Goal: Task Accomplishment & Management: Manage account settings

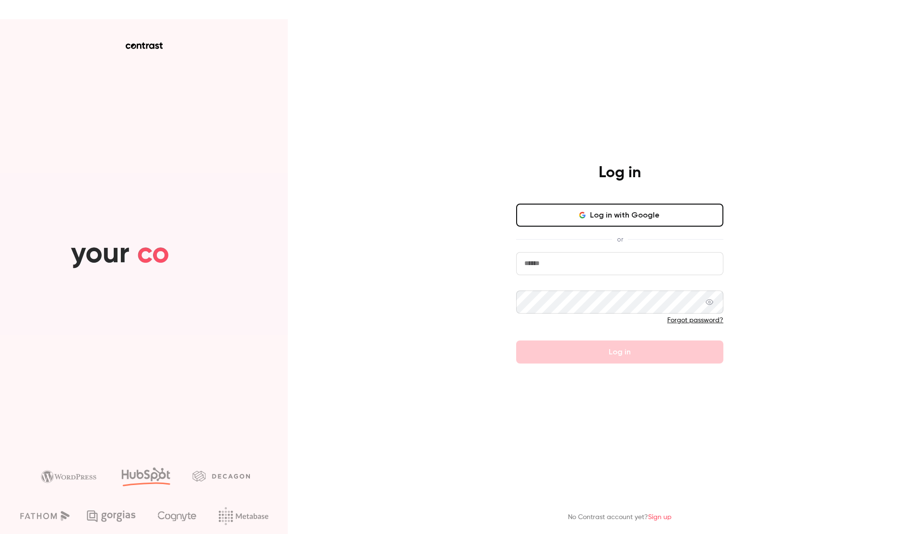
click at [622, 216] on button "Log in with Google" at bounding box center [619, 214] width 207 height 23
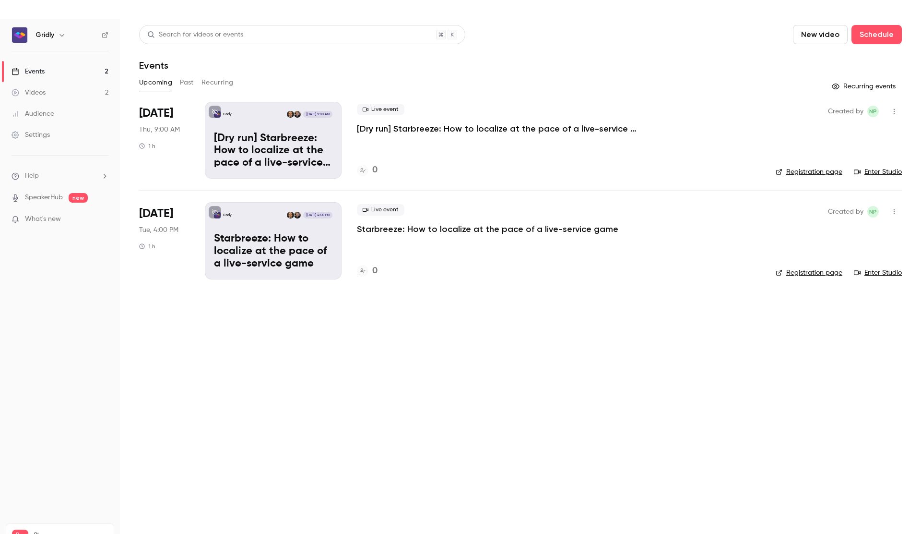
click at [892, 212] on icon "button" at bounding box center [895, 211] width 8 height 7
click at [262, 240] on div at bounding box center [460, 267] width 921 height 534
click at [258, 252] on p "Starbreeze: How to localize at the pace of a live-service game" at bounding box center [273, 251] width 119 height 37
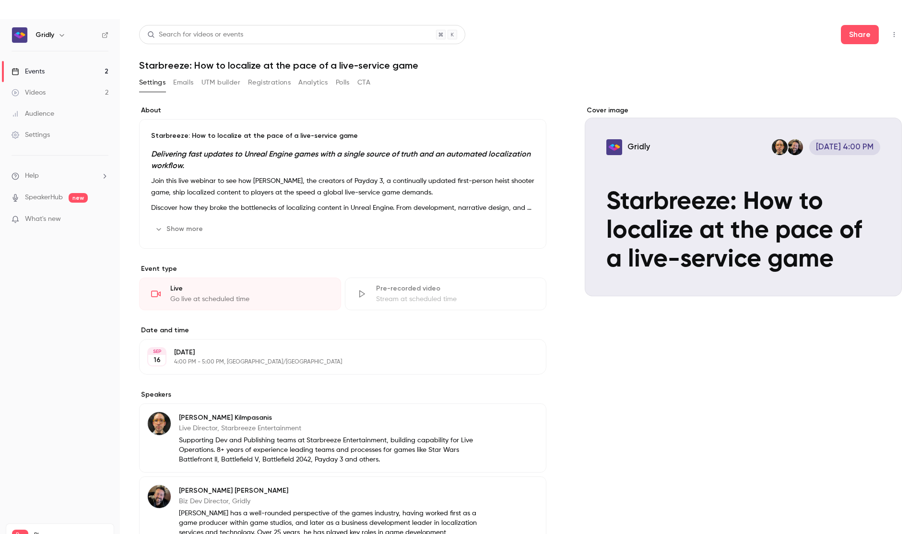
click at [252, 352] on p "[DATE]" at bounding box center [335, 352] width 322 height 10
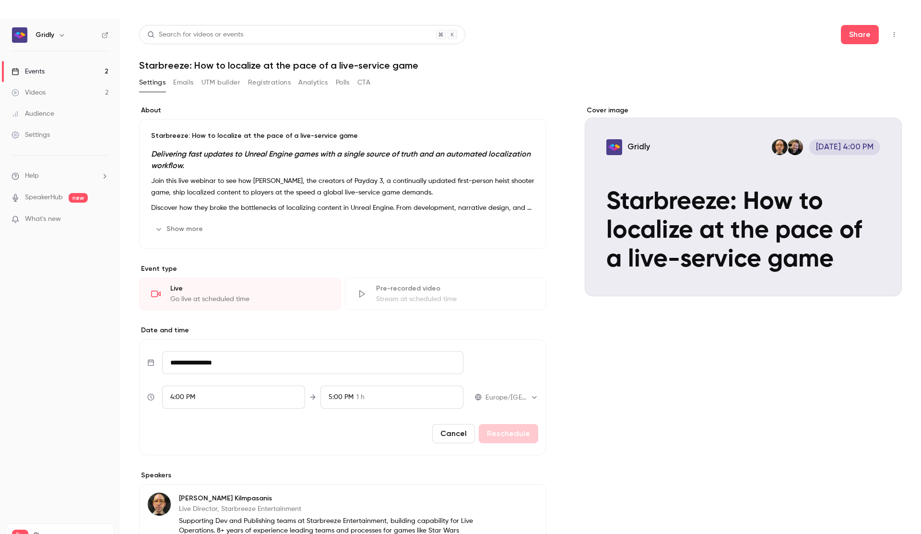
click at [372, 396] on div "5:00 PM 1 h" at bounding box center [392, 396] width 143 height 23
click at [390, 302] on li "4:45 PM 45 min" at bounding box center [392, 308] width 142 height 25
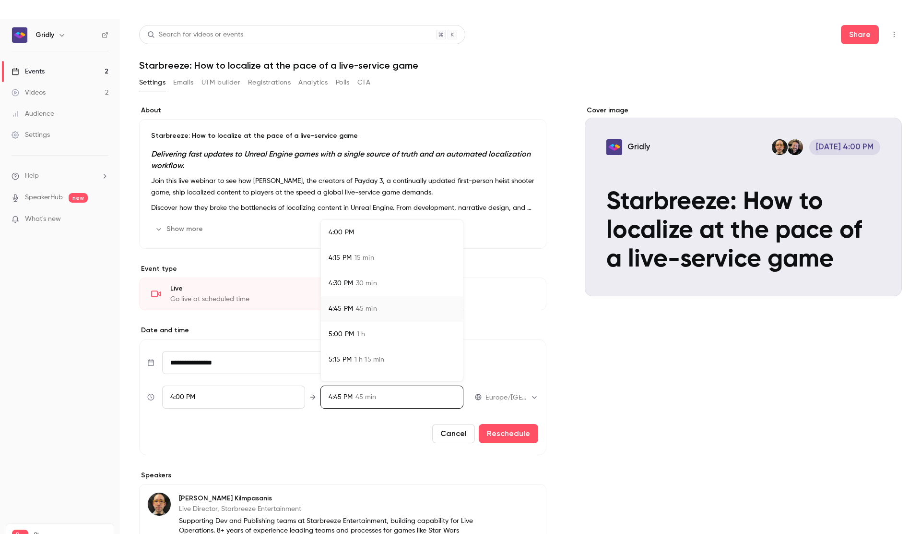
click at [511, 435] on div at bounding box center [460, 267] width 921 height 534
click at [525, 435] on button "Reschedule" at bounding box center [509, 433] width 60 height 19
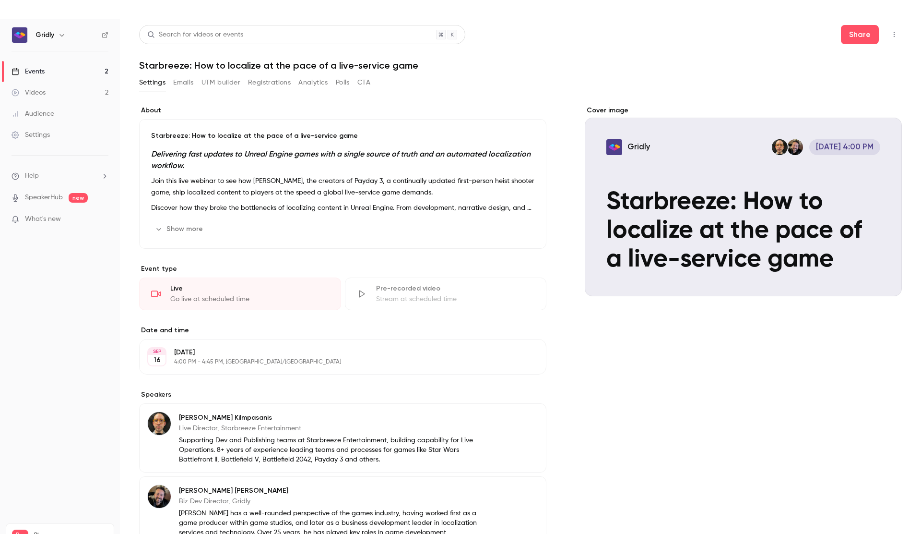
click at [74, 70] on link "Events 2" at bounding box center [60, 71] width 120 height 21
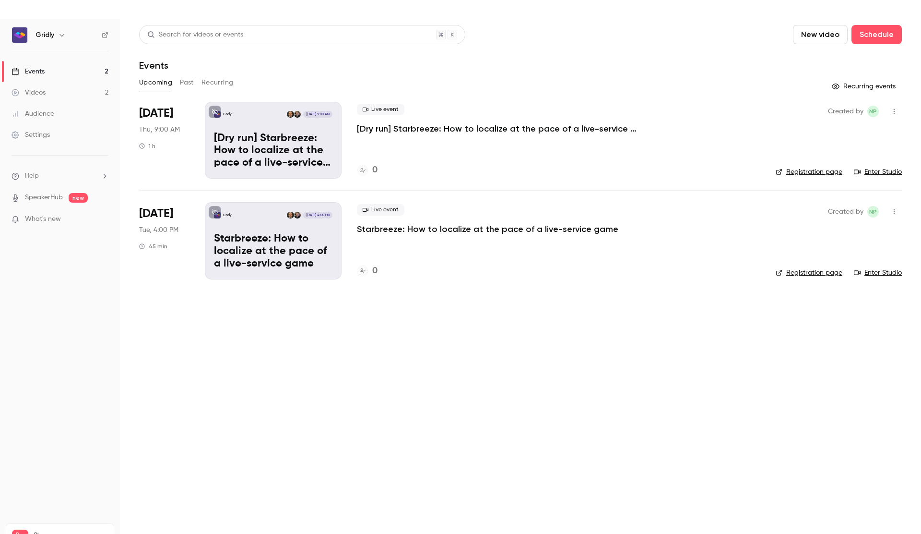
click at [895, 110] on icon "button" at bounding box center [895, 111] width 8 height 7
click at [251, 134] on div at bounding box center [460, 267] width 921 height 534
click at [224, 109] on div "Gridly [DATE] 9:00 AM [Dry run] Starbreeze: How to localize at the pace of a li…" at bounding box center [273, 140] width 137 height 77
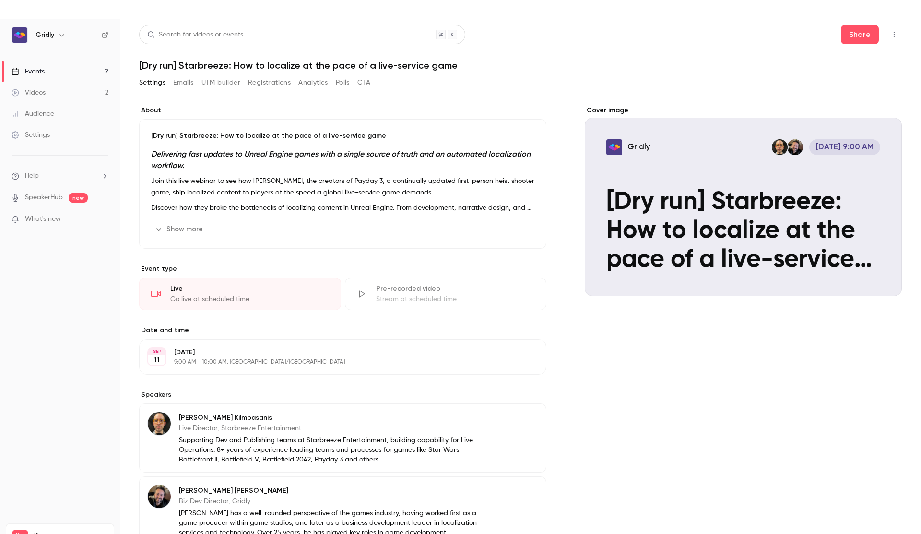
click at [210, 358] on p "9:00 AM - 10:00 AM, [GEOGRAPHIC_DATA]/[GEOGRAPHIC_DATA]" at bounding box center [335, 362] width 322 height 8
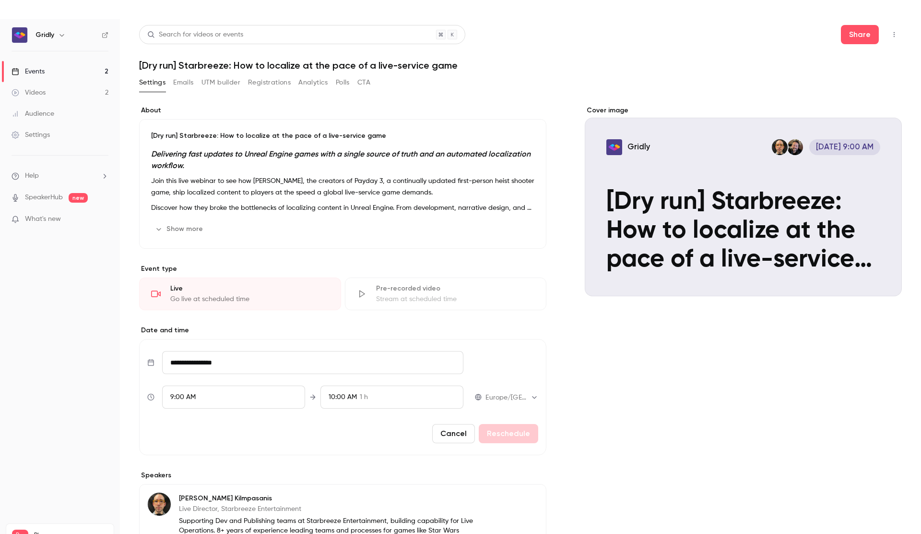
click at [368, 397] on div "10:00 AM 1 h" at bounding box center [392, 396] width 143 height 23
click at [373, 302] on li "9:45 AM 45 min" at bounding box center [392, 308] width 142 height 25
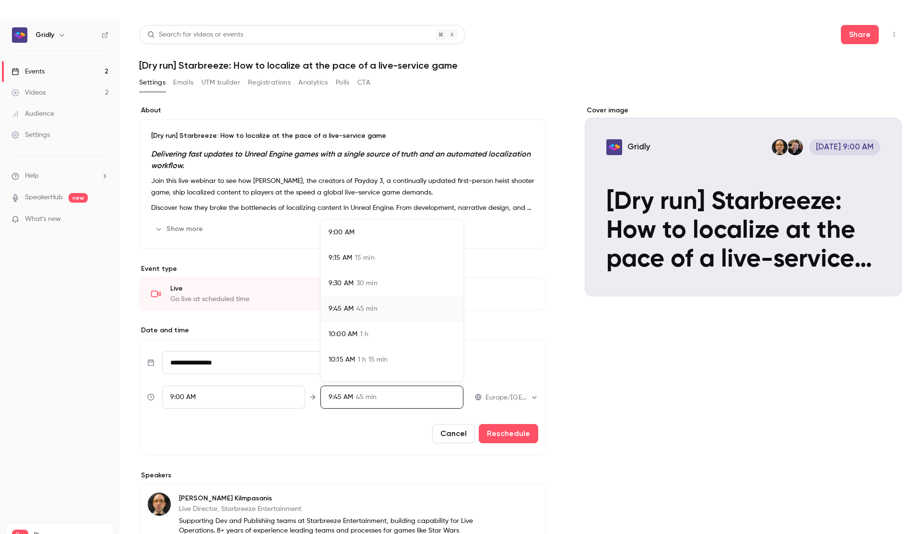
click at [523, 438] on div at bounding box center [460, 267] width 921 height 534
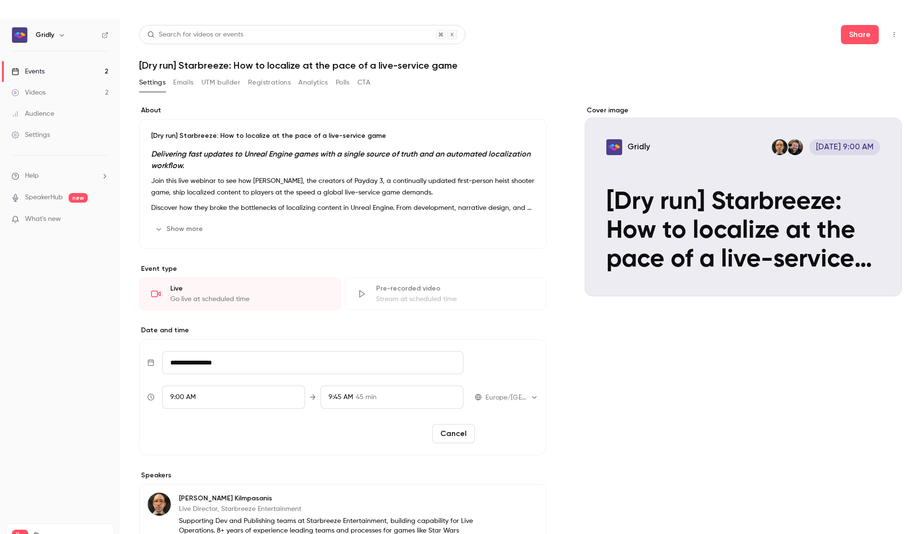
click at [522, 430] on button "Reschedule" at bounding box center [509, 433] width 60 height 19
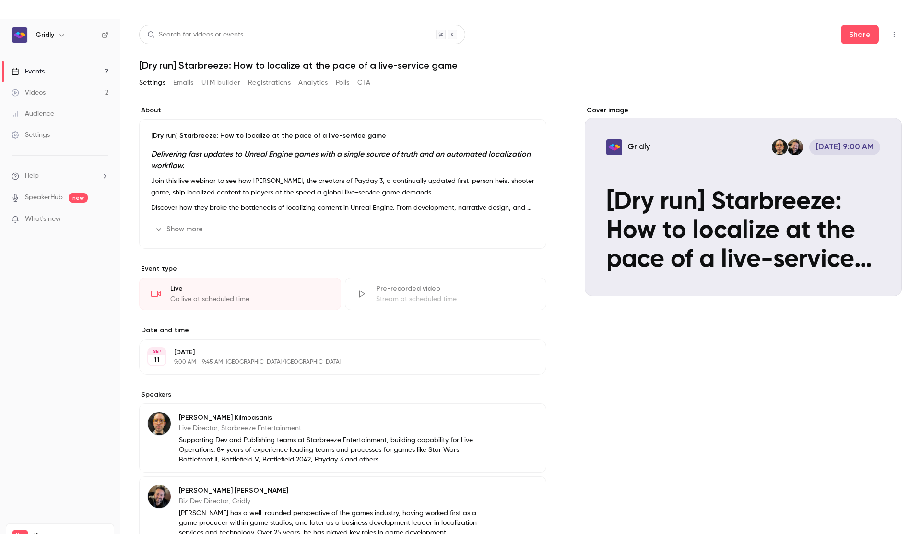
click at [43, 70] on div "Events" at bounding box center [28, 72] width 33 height 10
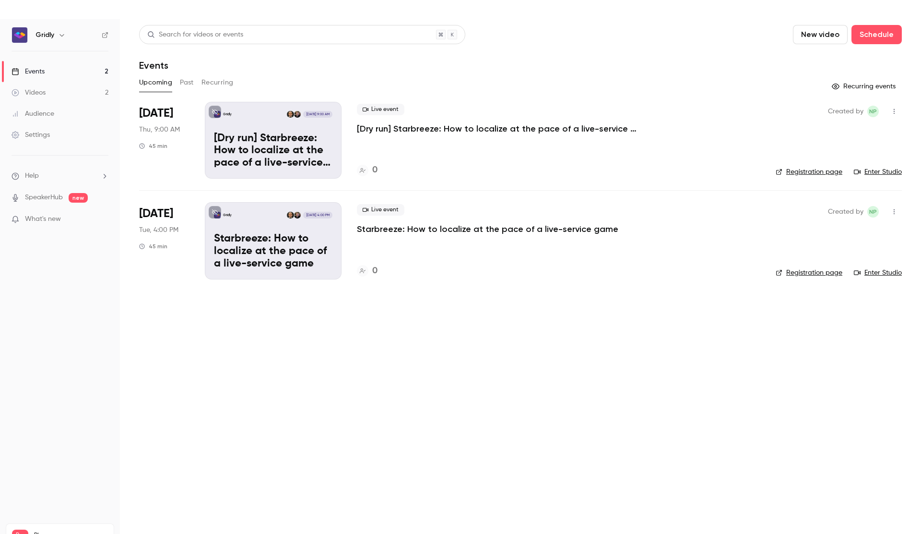
click at [291, 249] on p "Starbreeze: How to localize at the pace of a live-service game" at bounding box center [273, 251] width 119 height 37
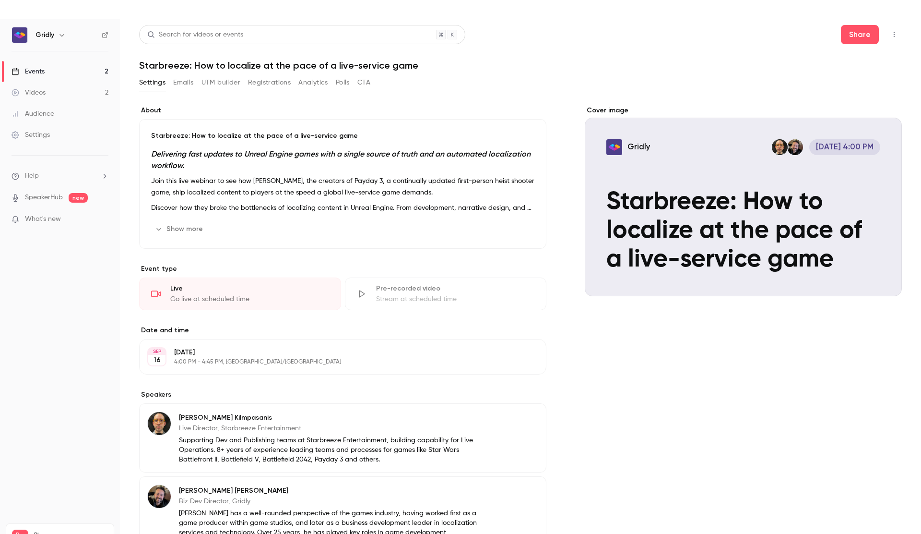
click at [181, 83] on button "Emails" at bounding box center [183, 82] width 20 height 15
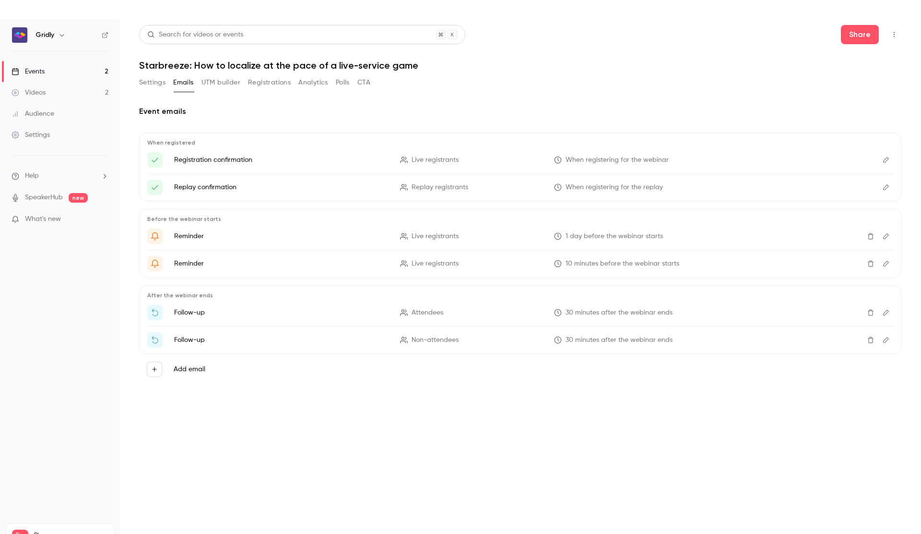
click at [228, 82] on button "UTM builder" at bounding box center [221, 82] width 39 height 15
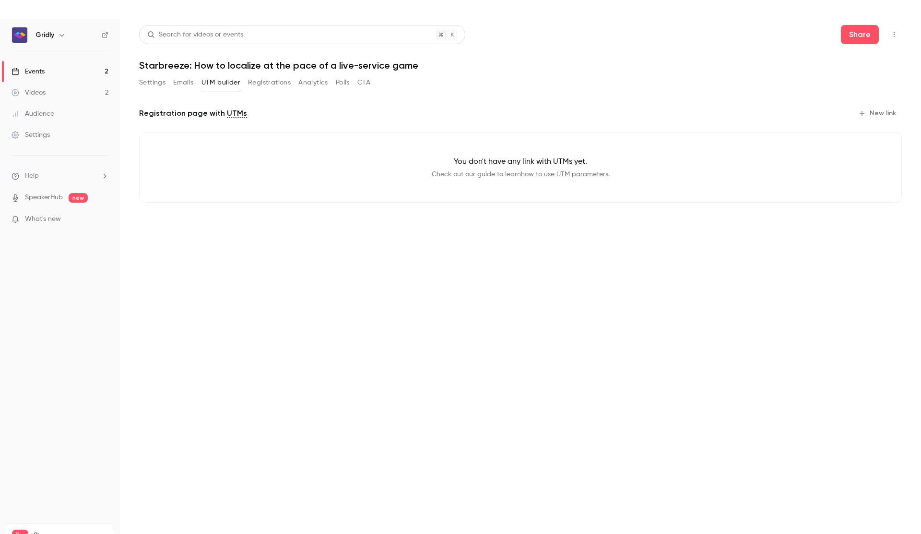
click at [257, 83] on button "Registrations" at bounding box center [269, 82] width 43 height 15
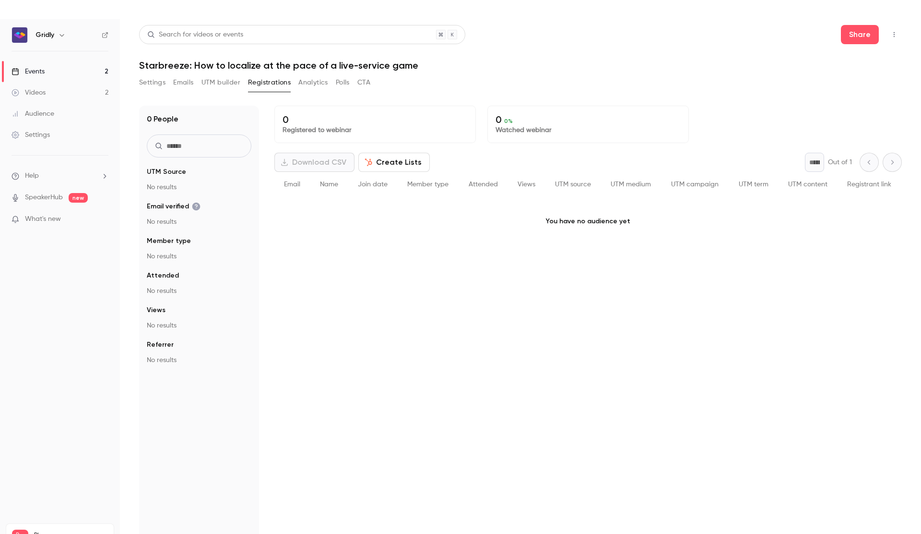
click at [316, 84] on button "Analytics" at bounding box center [313, 82] width 30 height 15
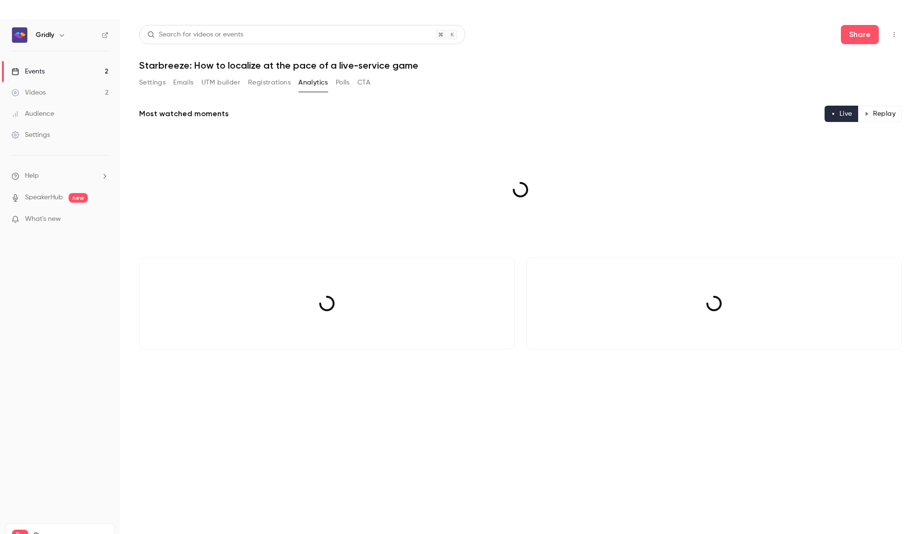
click at [348, 84] on button "Polls" at bounding box center [343, 82] width 14 height 15
click at [366, 82] on button "CTA" at bounding box center [364, 82] width 13 height 15
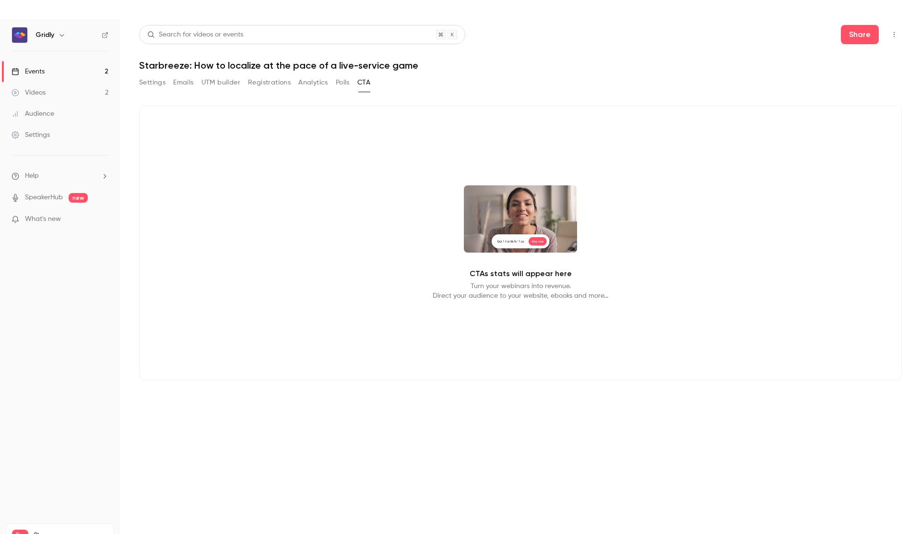
click at [42, 134] on div "Settings" at bounding box center [31, 135] width 38 height 10
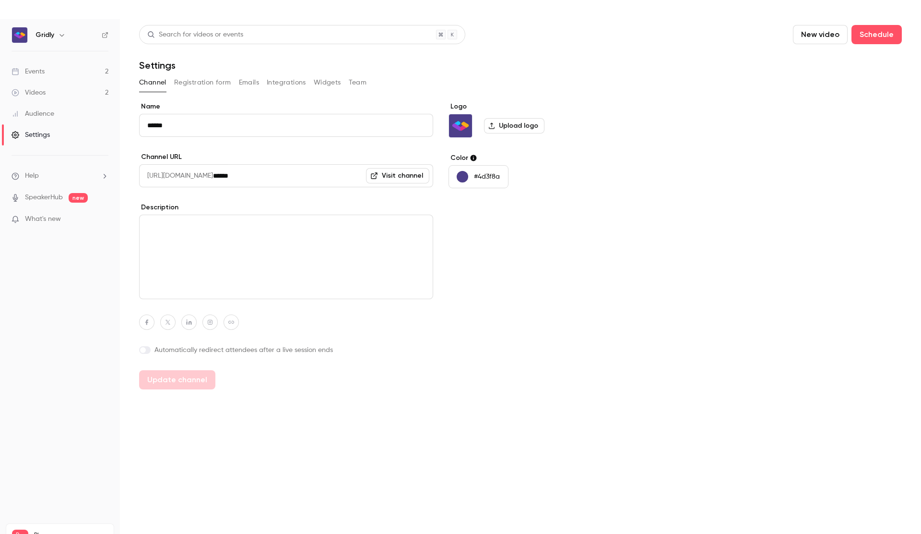
click at [203, 82] on button "Registration form" at bounding box center [202, 82] width 57 height 15
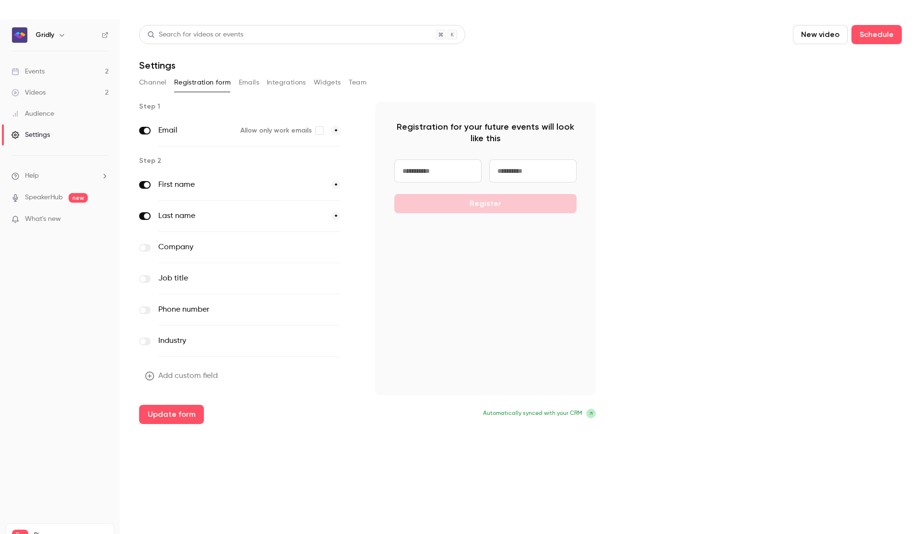
drag, startPoint x: 147, startPoint y: 245, endPoint x: 147, endPoint y: 251, distance: 5.8
click at [147, 245] on label at bounding box center [145, 248] width 12 height 8
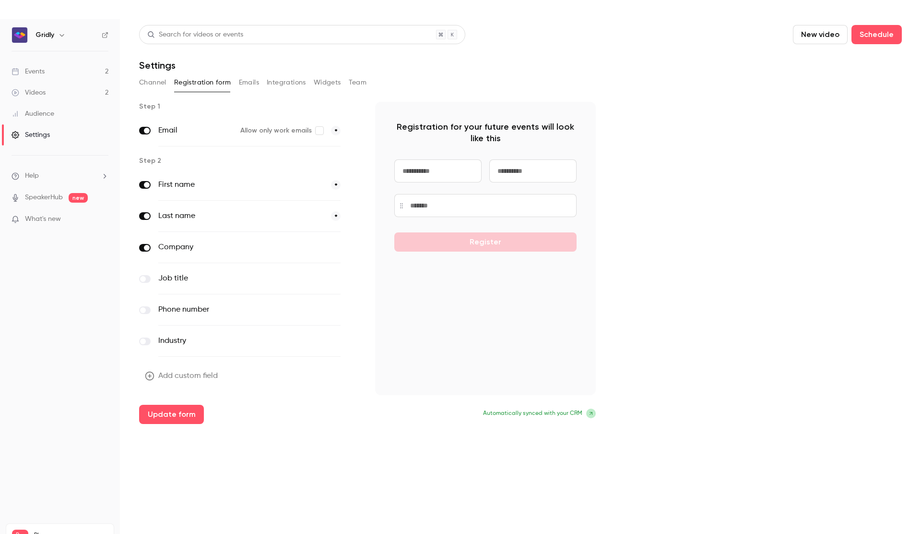
click at [150, 278] on label at bounding box center [145, 279] width 12 height 8
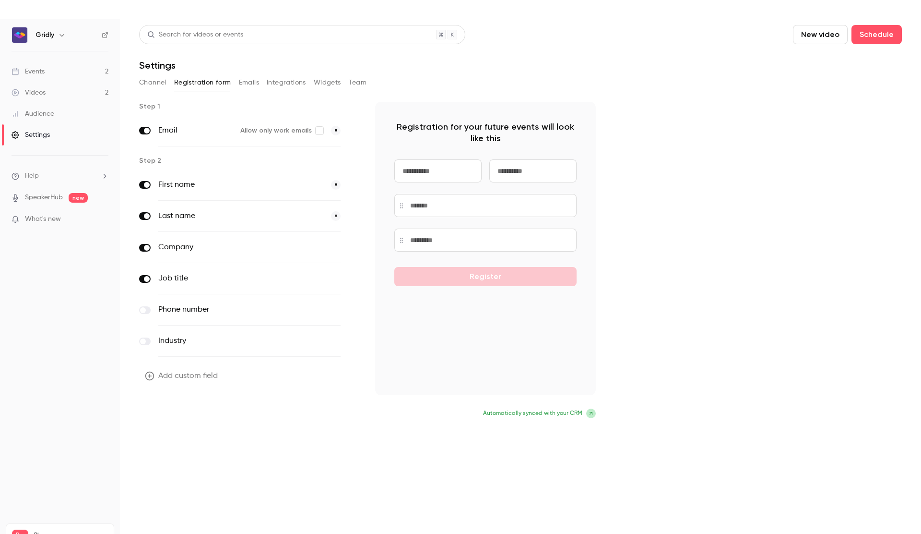
click at [185, 413] on button "Update form" at bounding box center [171, 414] width 65 height 19
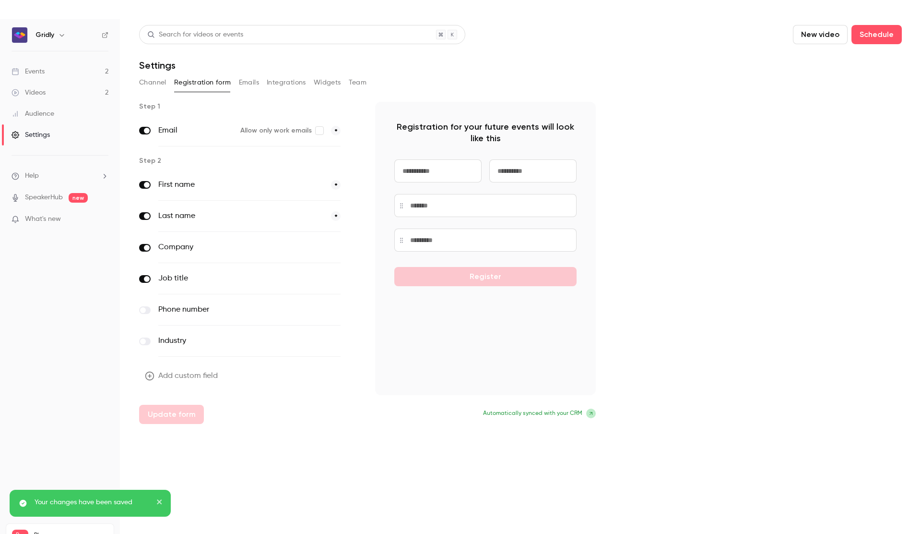
scroll to position [19, 0]
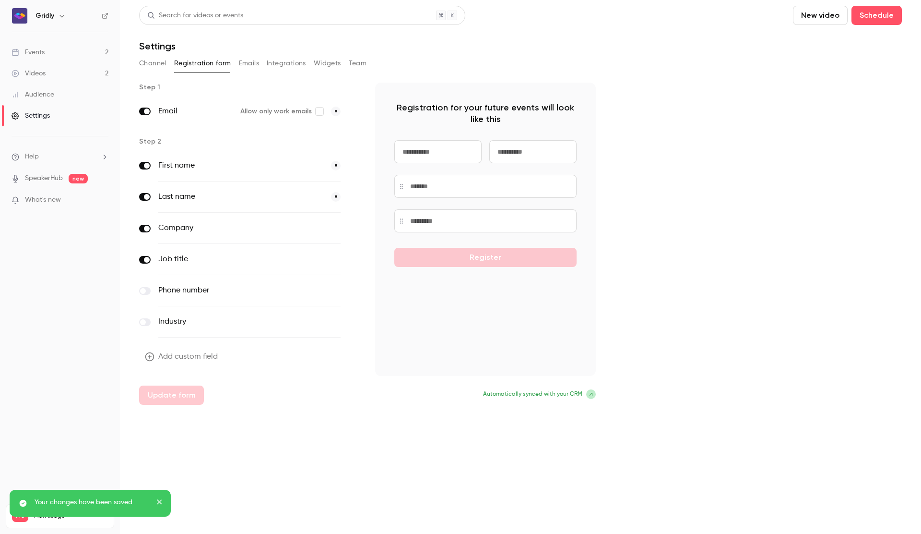
drag, startPoint x: 161, startPoint y: 505, endPoint x: 161, endPoint y: 533, distance: 28.3
click at [161, 505] on icon "close" at bounding box center [159, 502] width 7 height 8
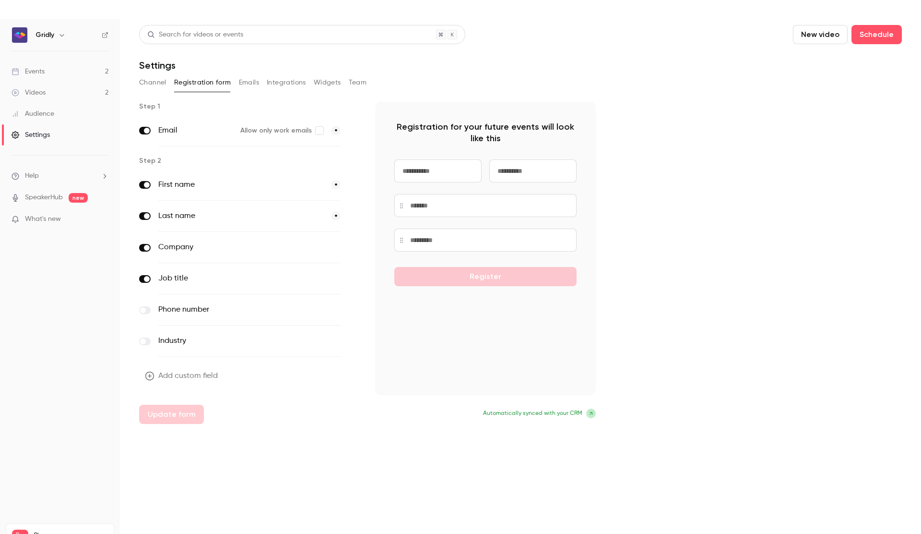
click at [362, 84] on button "Team" at bounding box center [358, 82] width 18 height 15
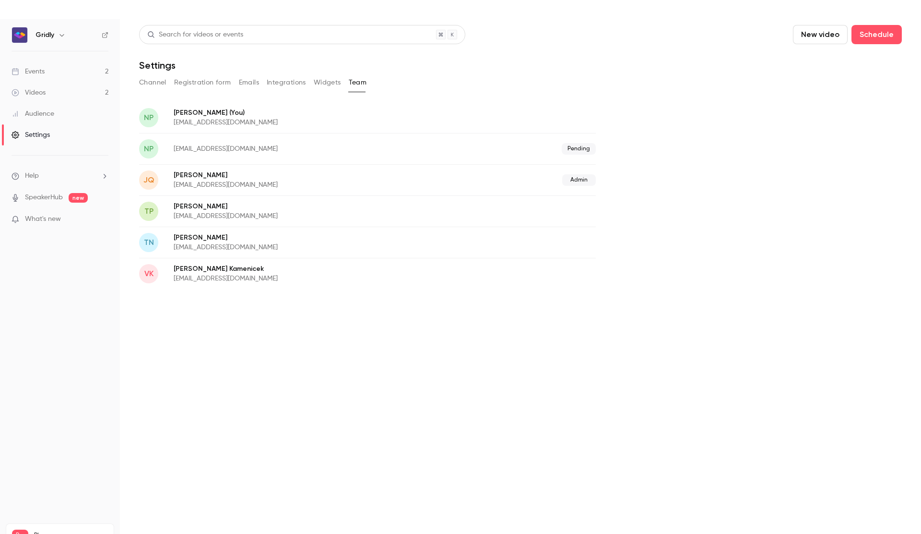
click at [577, 150] on span "Pending" at bounding box center [579, 149] width 34 height 12
click at [327, 84] on button "Widgets" at bounding box center [327, 82] width 27 height 15
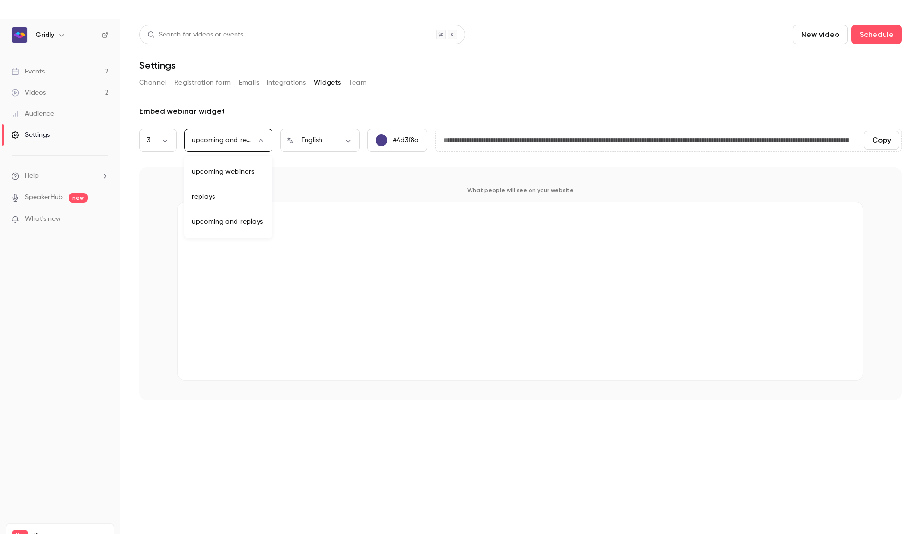
click at [256, 142] on body "**********" at bounding box center [460, 392] width 921 height 747
click at [149, 340] on div at bounding box center [460, 267] width 921 height 534
click at [281, 80] on button "Integrations" at bounding box center [286, 82] width 39 height 15
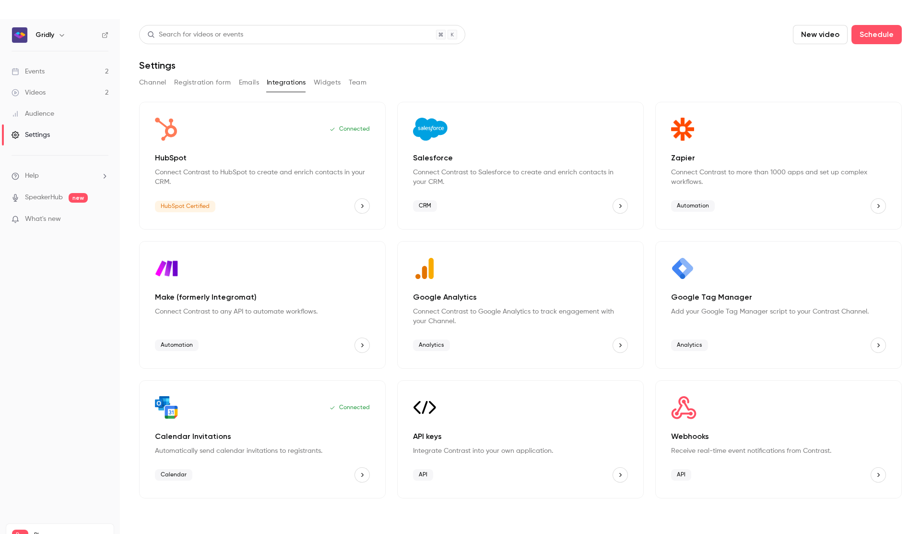
click at [241, 82] on button "Emails" at bounding box center [249, 82] width 20 height 15
click at [208, 82] on button "Registration form" at bounding box center [202, 82] width 57 height 15
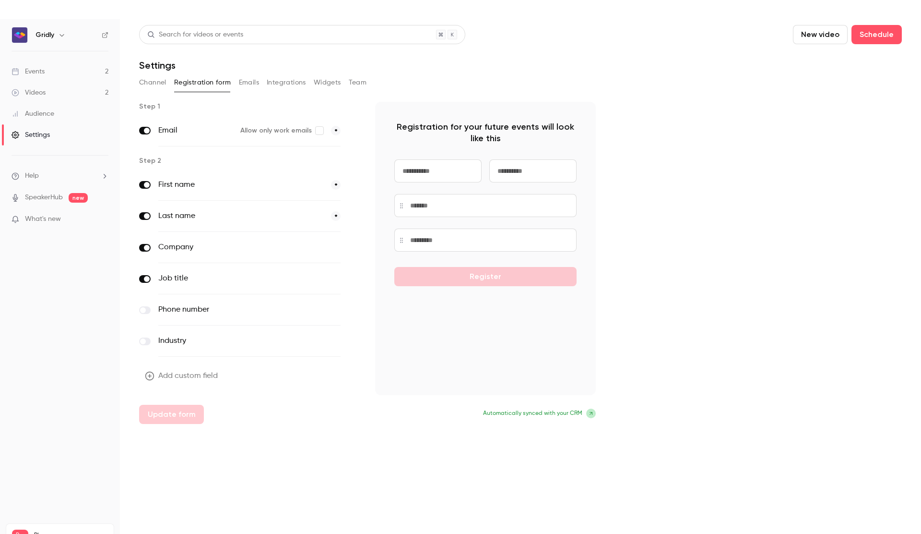
click at [239, 82] on button "Emails" at bounding box center [249, 82] width 20 height 15
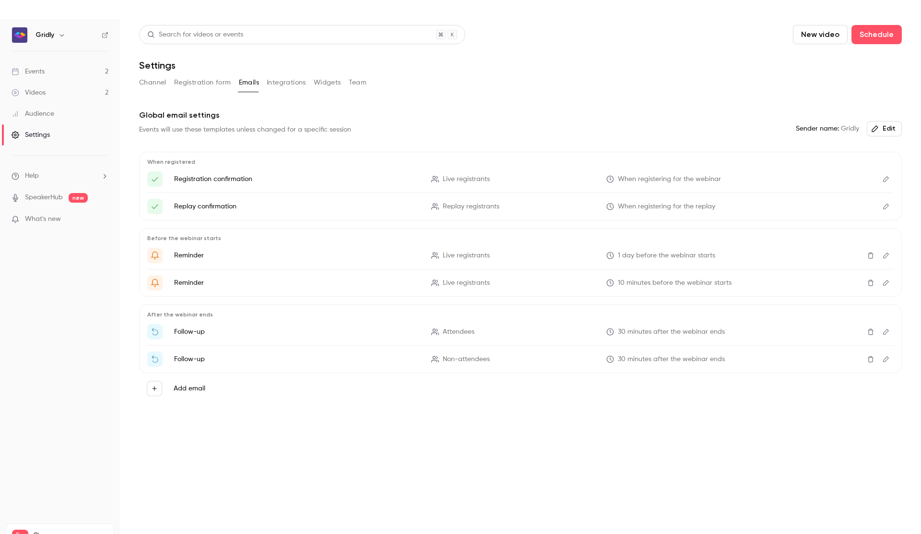
click at [152, 84] on button "Channel" at bounding box center [152, 82] width 27 height 15
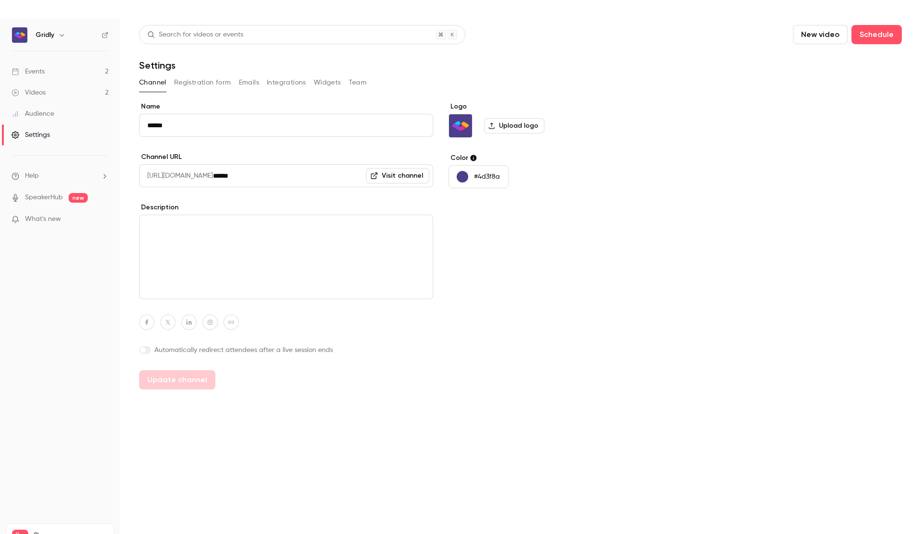
click at [36, 73] on div "Events" at bounding box center [28, 72] width 33 height 10
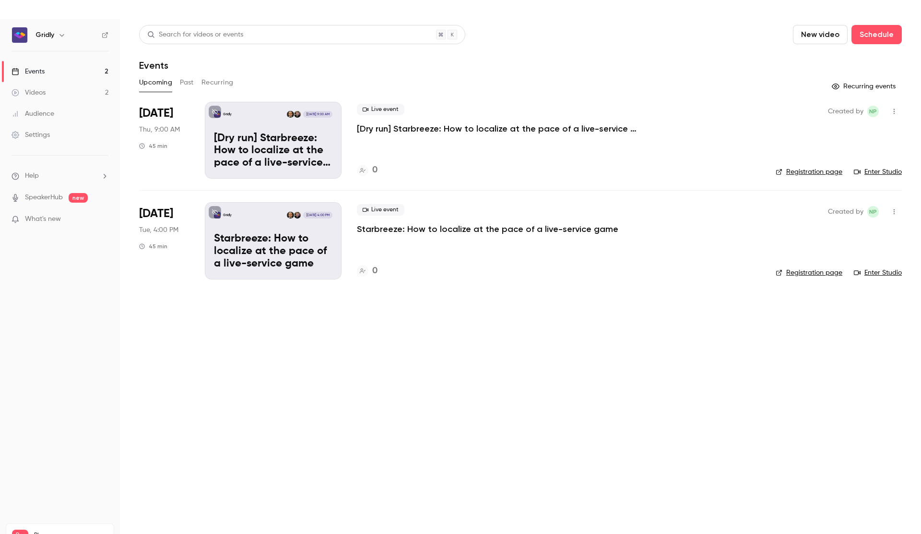
click at [41, 92] on div "Videos" at bounding box center [29, 93] width 34 height 10
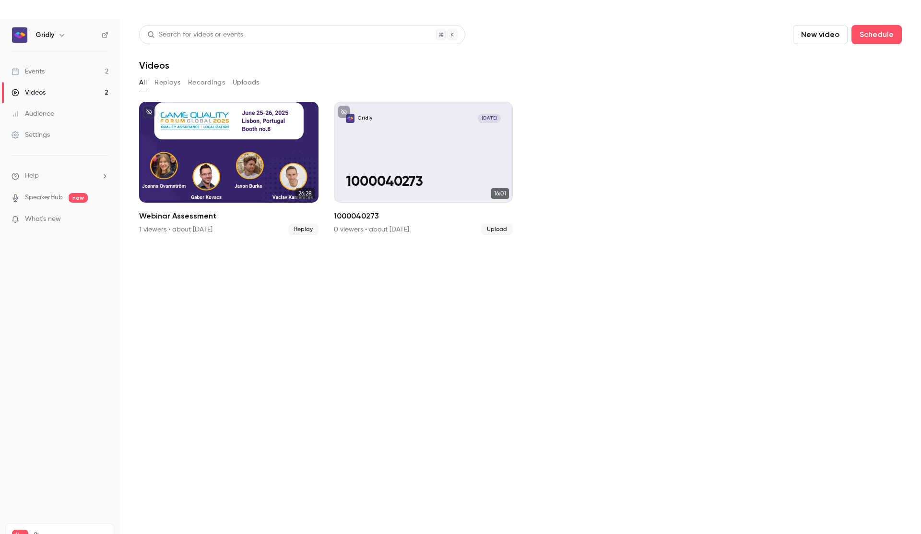
click at [42, 107] on link "Audience" at bounding box center [60, 113] width 120 height 21
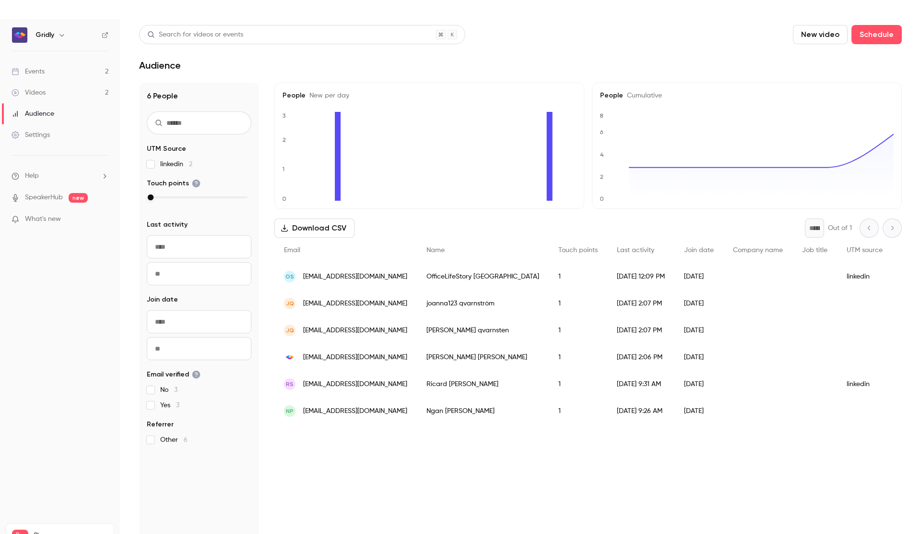
click at [53, 88] on link "Videos 2" at bounding box center [60, 92] width 120 height 21
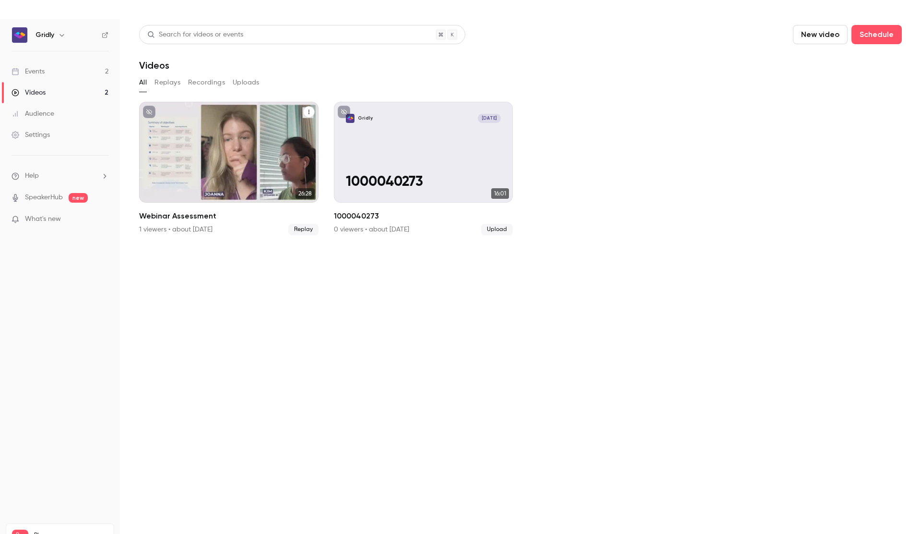
click at [312, 112] on button "Webinar Assessment" at bounding box center [309, 112] width 12 height 12
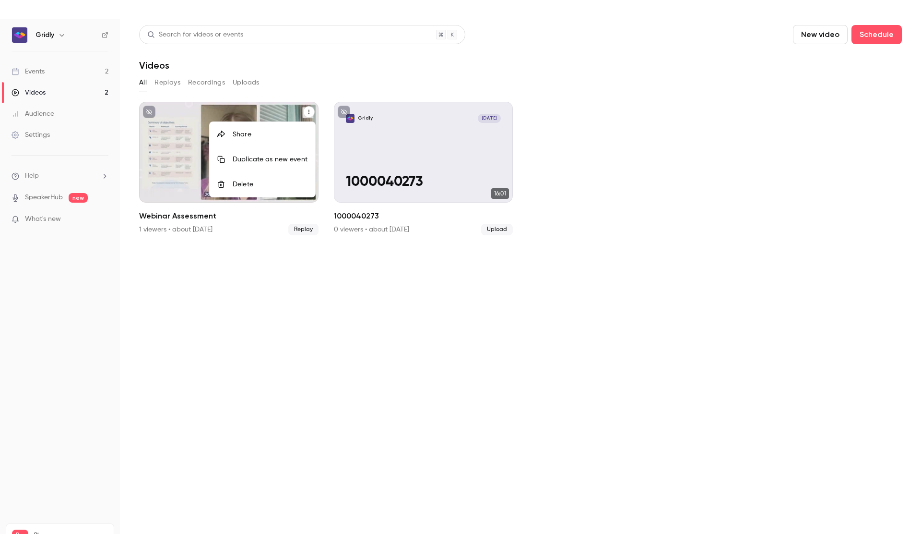
click at [25, 115] on div at bounding box center [460, 267] width 921 height 534
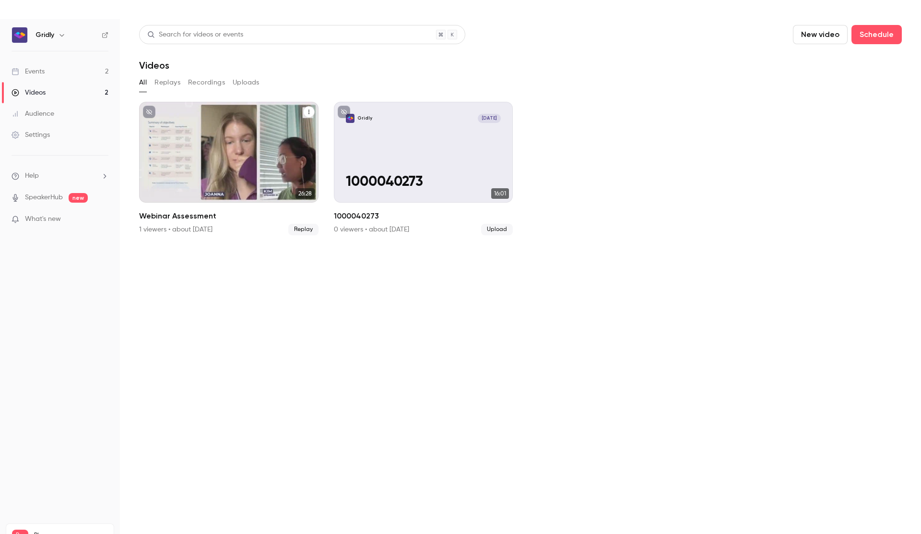
click at [42, 112] on div "Audience" at bounding box center [33, 114] width 43 height 10
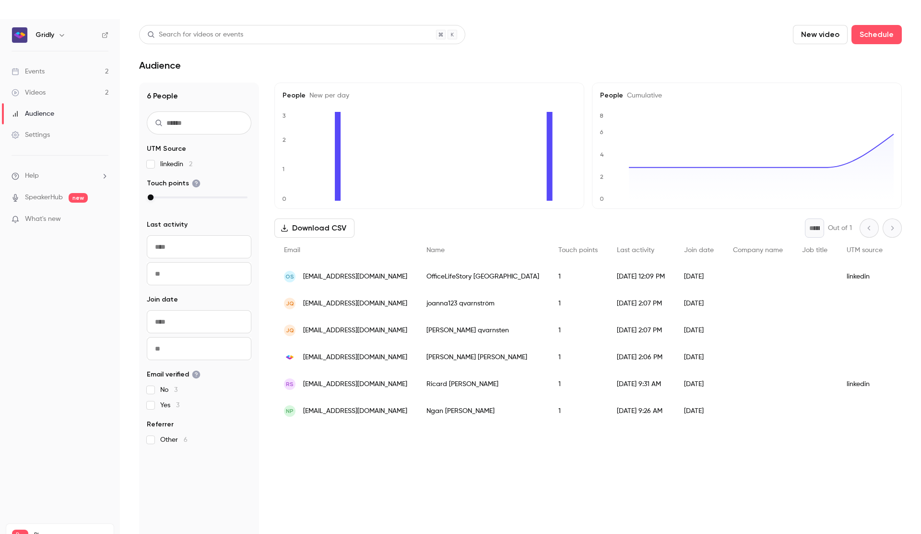
click at [51, 132] on link "Settings" at bounding box center [60, 134] width 120 height 21
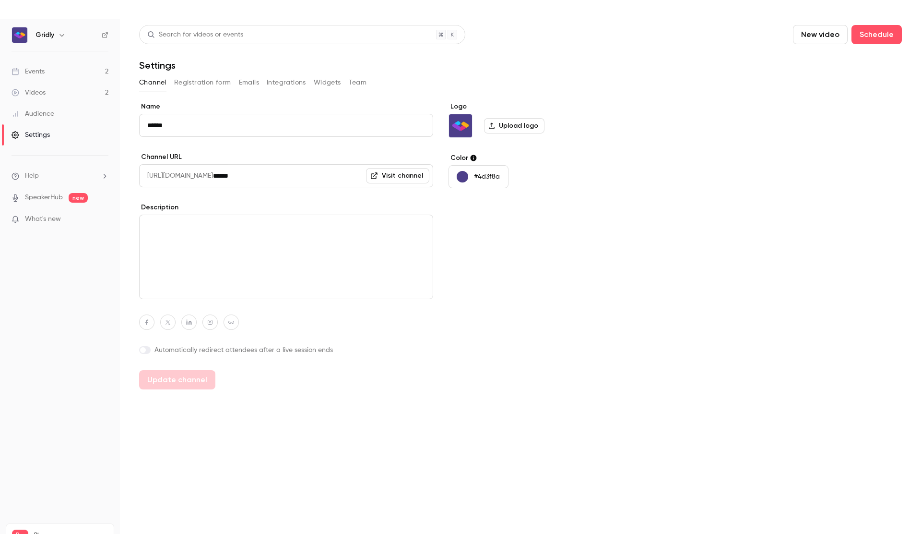
click at [40, 177] on li "Help" at bounding box center [60, 176] width 97 height 10
click at [96, 177] on div at bounding box center [460, 267] width 921 height 534
click at [103, 175] on icon "help-dropdown-opener" at bounding box center [105, 176] width 8 height 8
click at [48, 195] on div at bounding box center [460, 267] width 921 height 534
click at [41, 198] on link "SpeakerHub" at bounding box center [44, 197] width 38 height 10
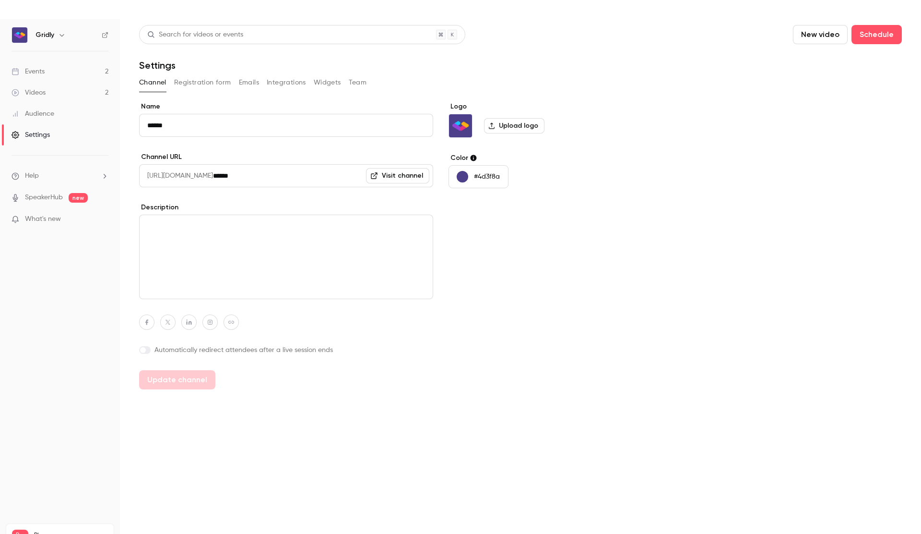
click at [58, 218] on span "What's new" at bounding box center [43, 219] width 36 height 10
click at [889, 182] on div at bounding box center [460, 267] width 921 height 534
click at [45, 136] on div "Settings" at bounding box center [31, 135] width 38 height 10
click at [189, 81] on button "Registration form" at bounding box center [202, 82] width 57 height 15
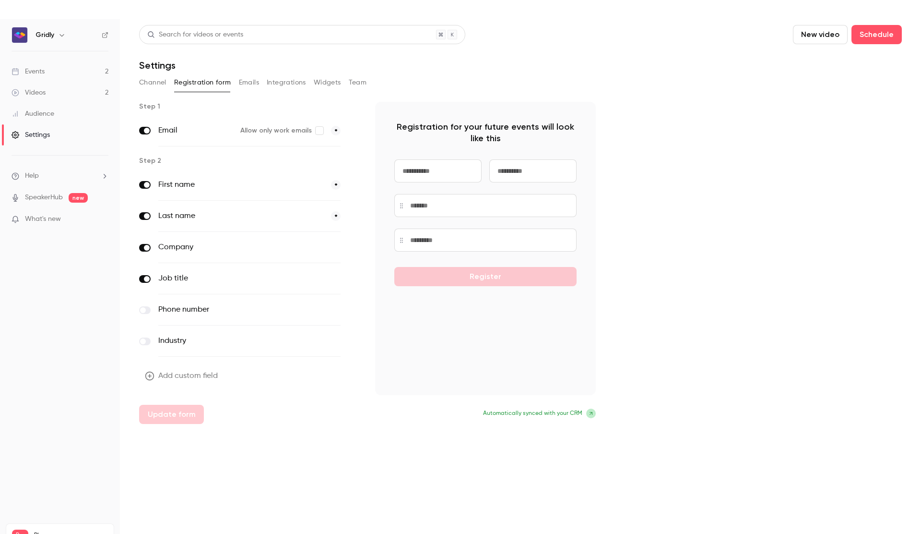
click at [155, 83] on button "Channel" at bounding box center [152, 82] width 27 height 15
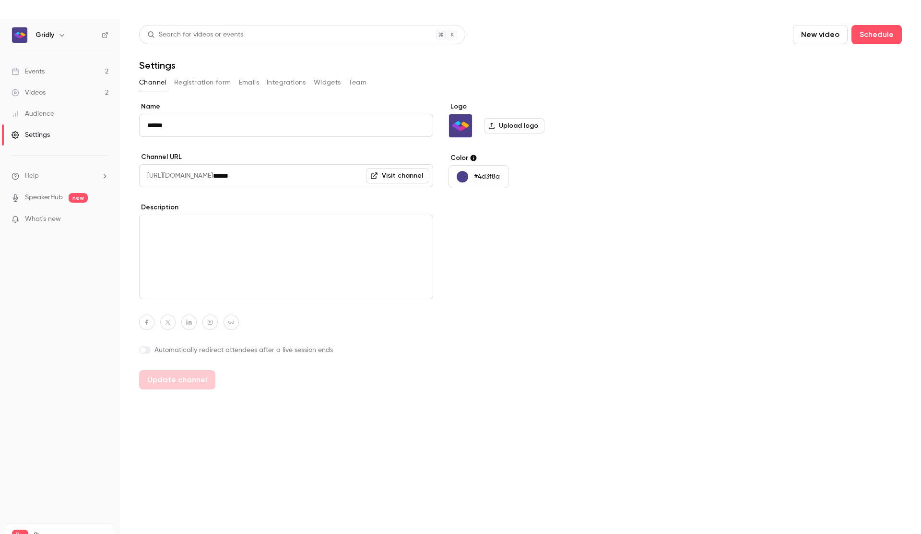
click at [204, 83] on button "Registration form" at bounding box center [202, 82] width 57 height 15
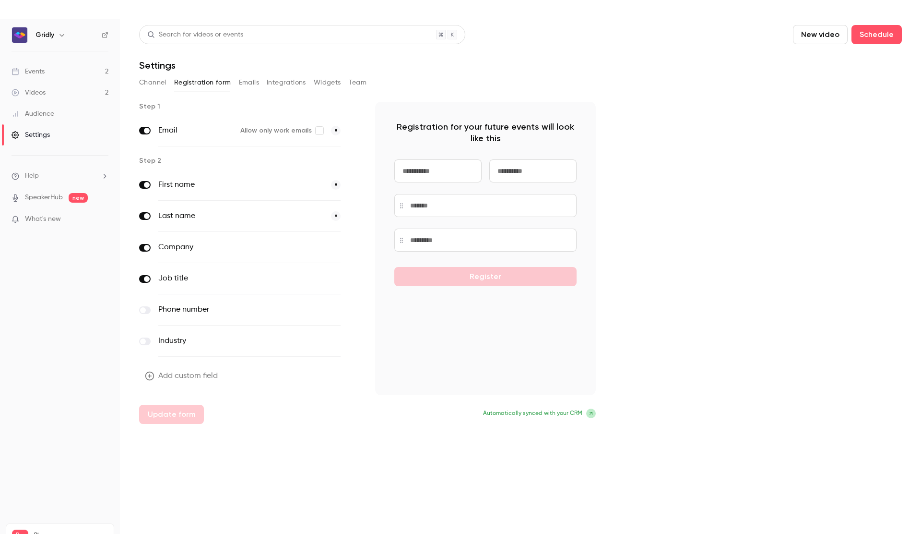
click at [250, 81] on button "Emails" at bounding box center [249, 82] width 20 height 15
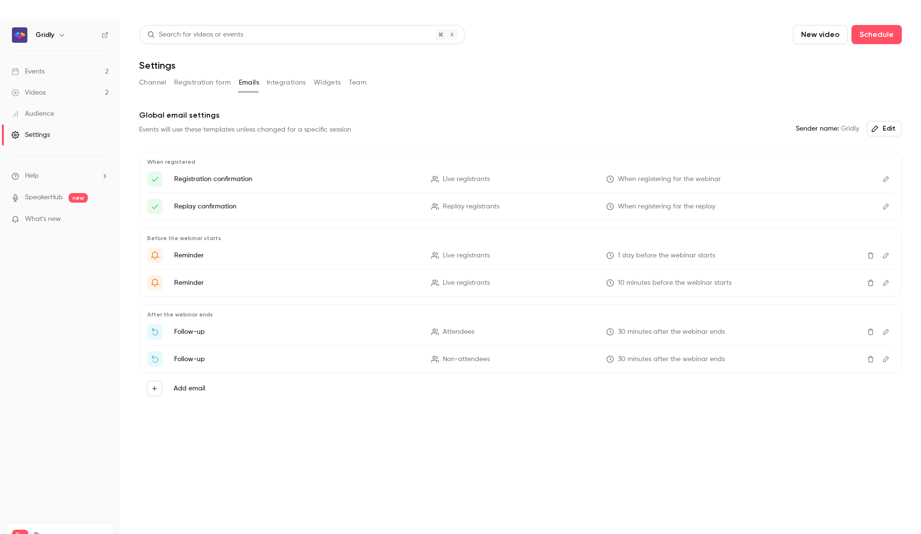
click at [272, 82] on button "Integrations" at bounding box center [286, 82] width 39 height 15
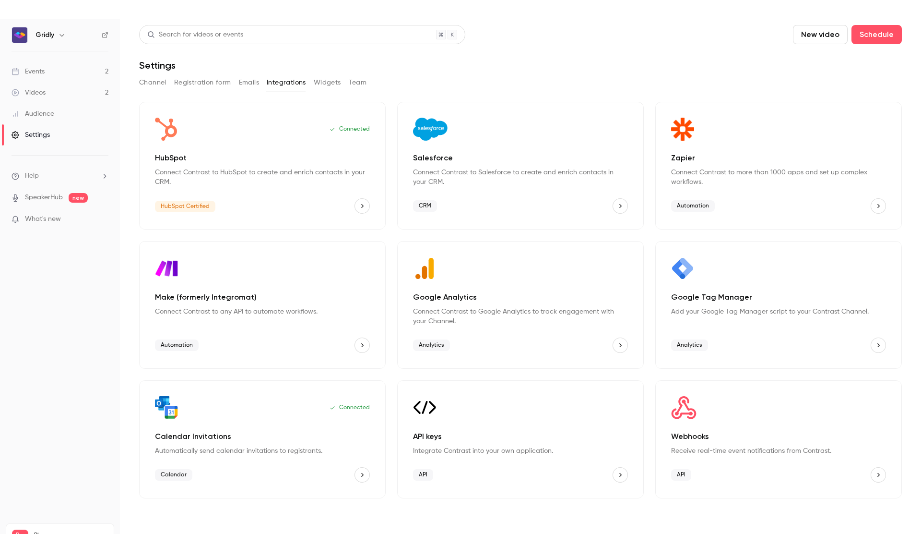
click at [326, 82] on button "Widgets" at bounding box center [327, 82] width 27 height 15
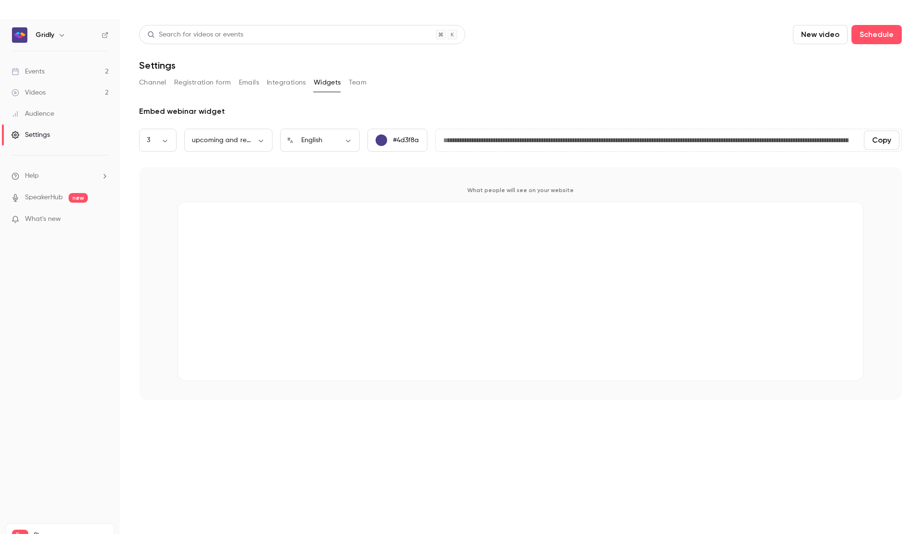
click at [37, 218] on span "What's new" at bounding box center [43, 219] width 36 height 10
click at [0, 19] on noticeable-lightbox at bounding box center [0, 19] width 0 height 0
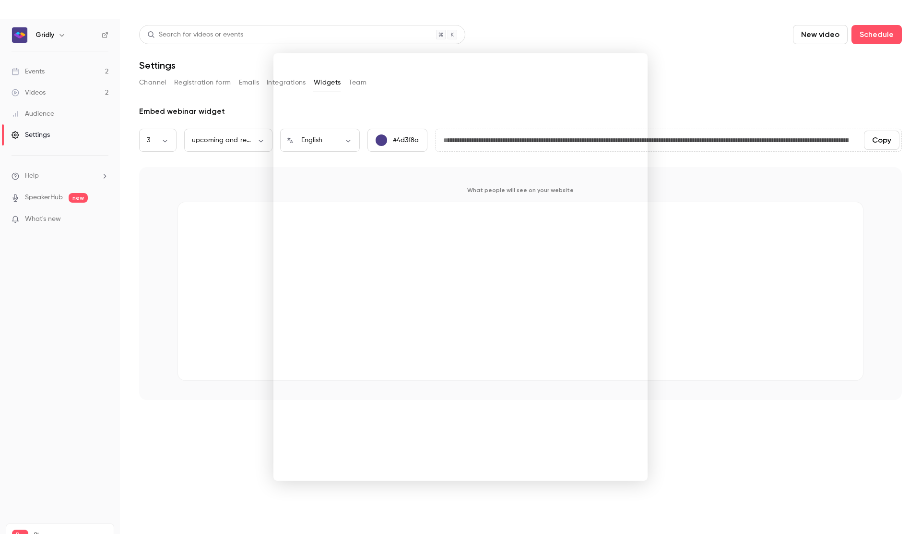
click at [0, 19] on noticeable-lightbox at bounding box center [0, 19] width 0 height 0
drag, startPoint x: 34, startPoint y: 72, endPoint x: 33, endPoint y: 82, distance: 10.1
click at [34, 72] on div at bounding box center [460, 267] width 921 height 534
click at [32, 89] on div "Videos" at bounding box center [29, 93] width 34 height 10
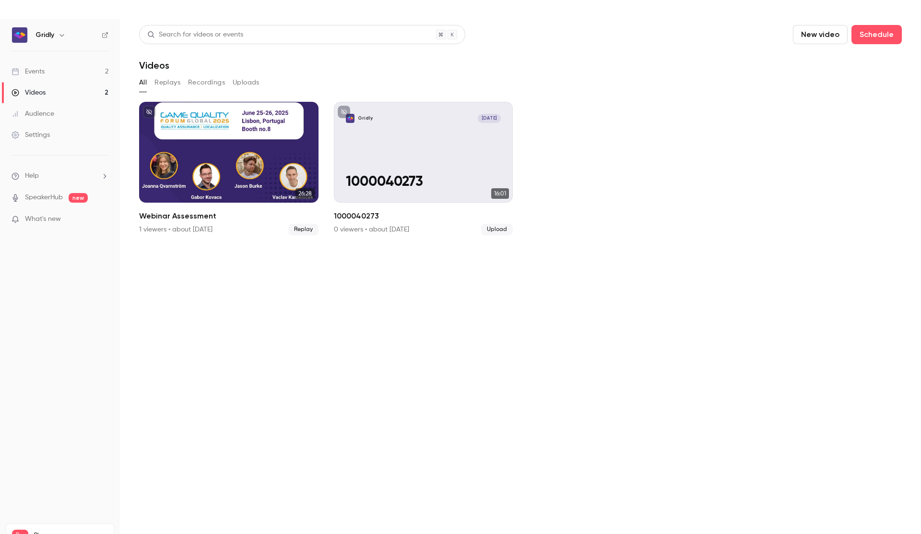
click at [50, 116] on div "Audience" at bounding box center [33, 114] width 43 height 10
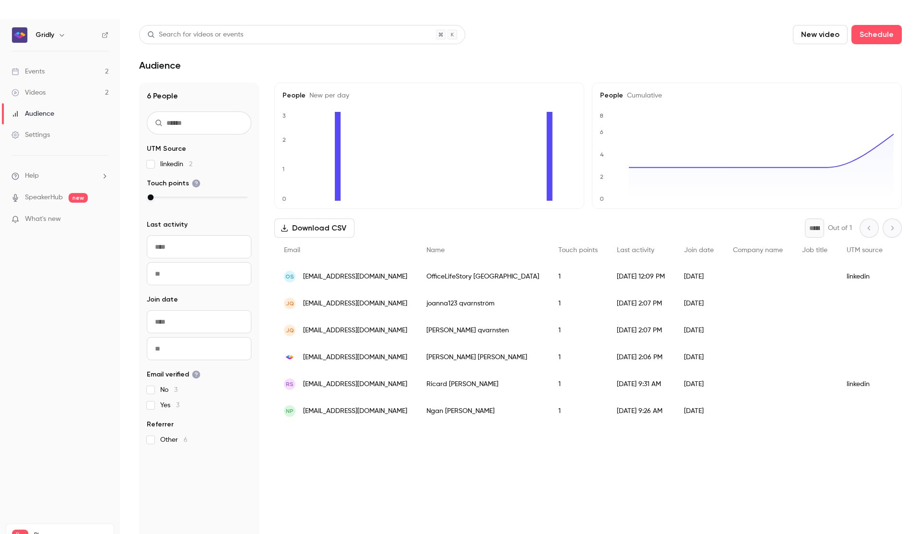
click at [51, 140] on link "Settings" at bounding box center [60, 134] width 120 height 21
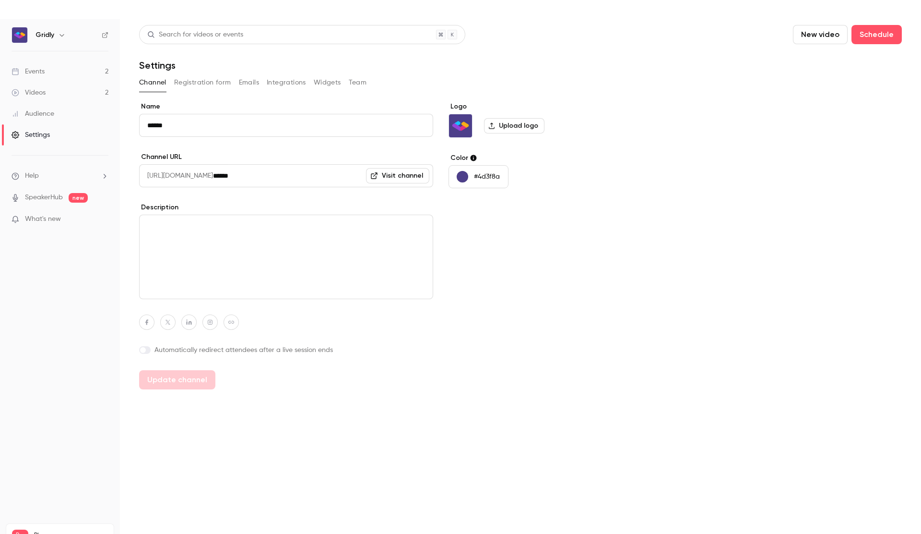
click at [39, 88] on div "Videos" at bounding box center [29, 93] width 34 height 10
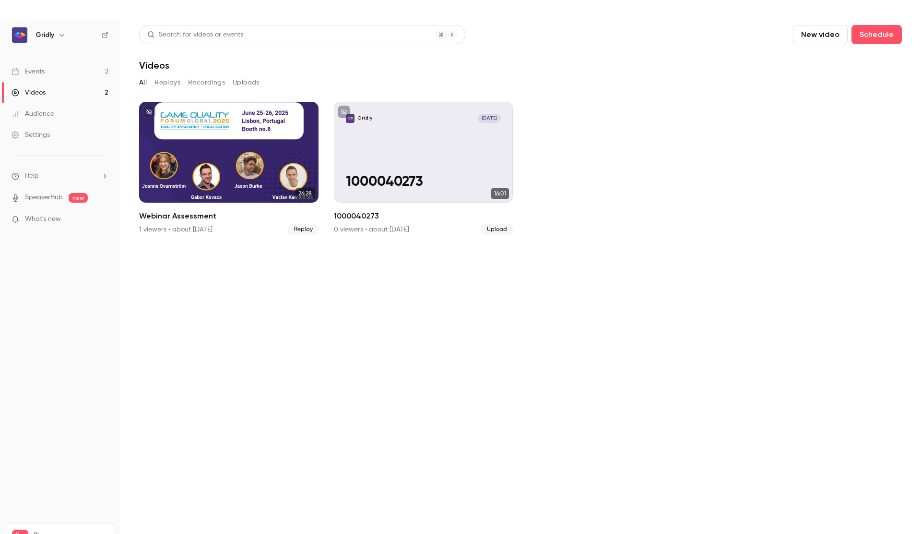
click at [56, 68] on link "Events 2" at bounding box center [60, 71] width 120 height 21
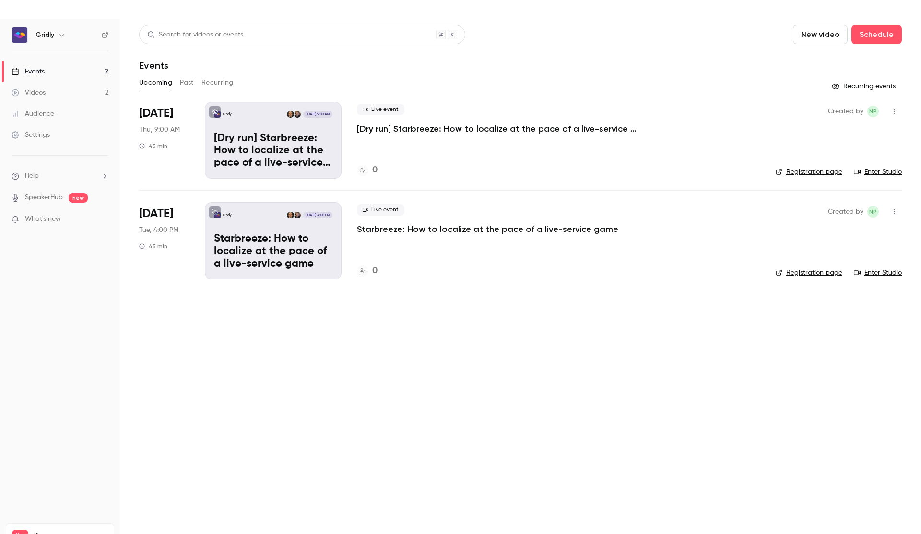
click at [894, 110] on icon "button" at bounding box center [895, 111] width 8 height 7
click at [847, 210] on div "Delete" at bounding box center [857, 211] width 73 height 10
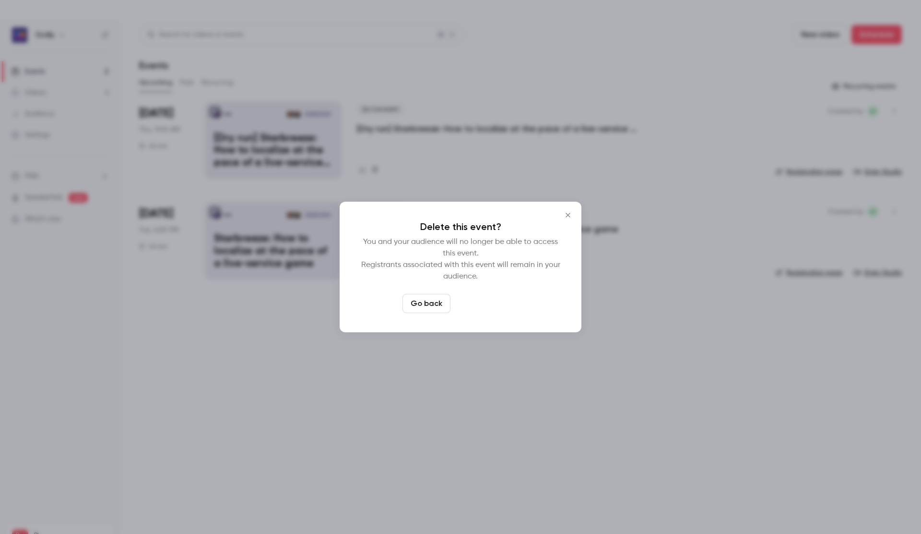
click at [477, 305] on button "Delete event" at bounding box center [486, 303] width 64 height 19
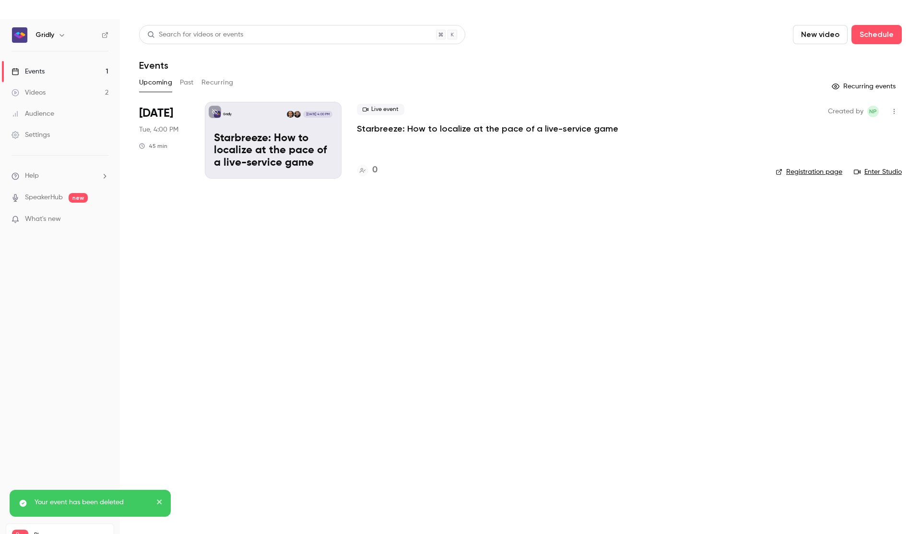
click at [895, 109] on icon "button" at bounding box center [894, 111] width 1 height 5
click at [681, 218] on div at bounding box center [460, 267] width 921 height 534
click at [891, 172] on link "Enter Studio" at bounding box center [878, 172] width 48 height 10
click at [39, 92] on div "Videos" at bounding box center [29, 93] width 34 height 10
